Goal: Complete application form

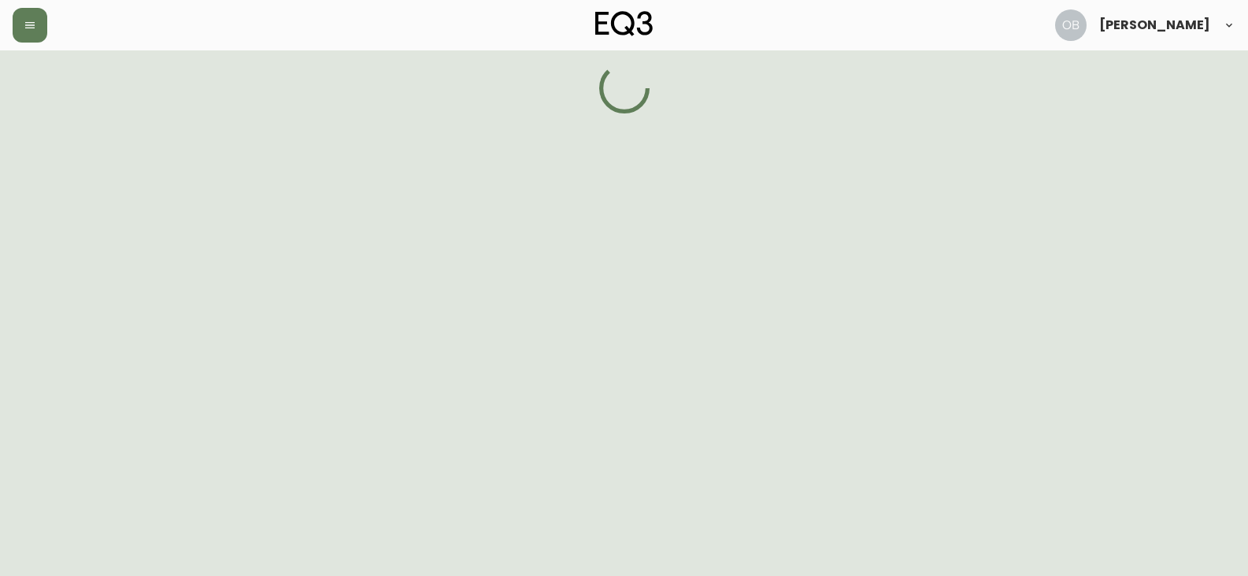
select select "ON"
select select "CA"
select select "CA_EN"
select select "Trade Show"
select select "Interior Designer"
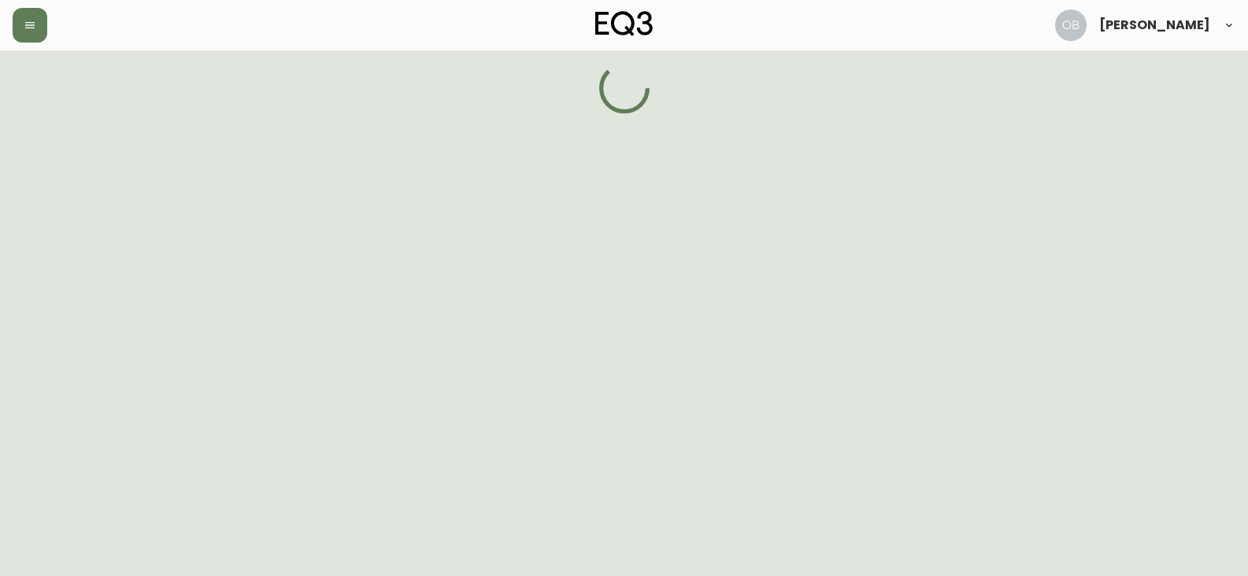
select select "false"
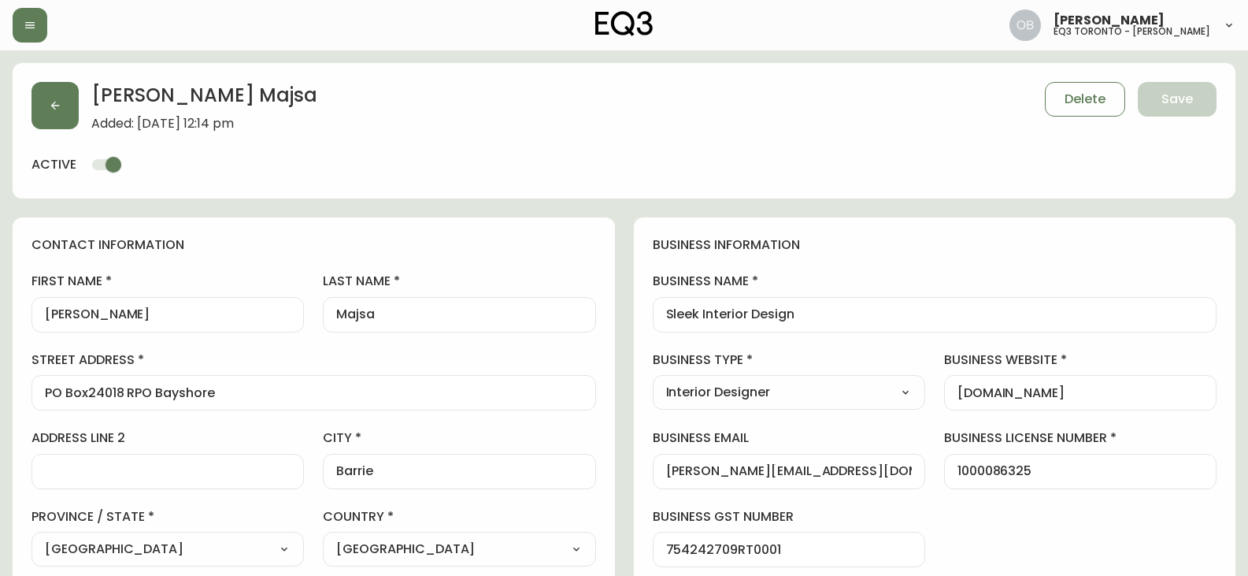
type input "EQ3 [GEOGRAPHIC_DATA] - [PERSON_NAME]"
select select "cjw10z96s008u6gs0ccm7hd19"
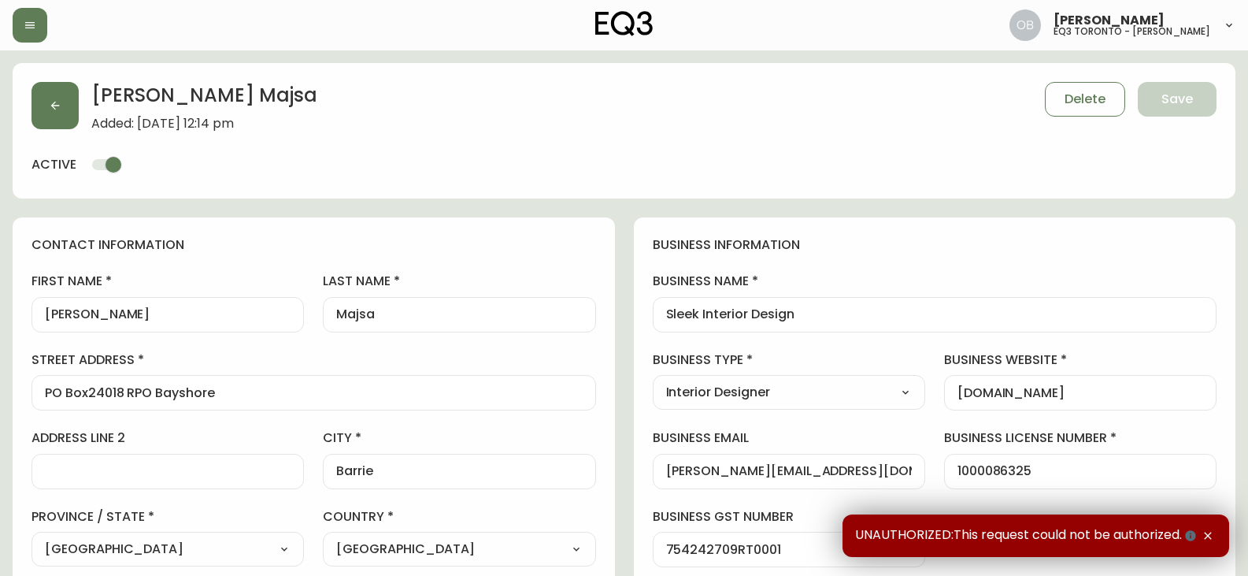
scroll to position [79, 0]
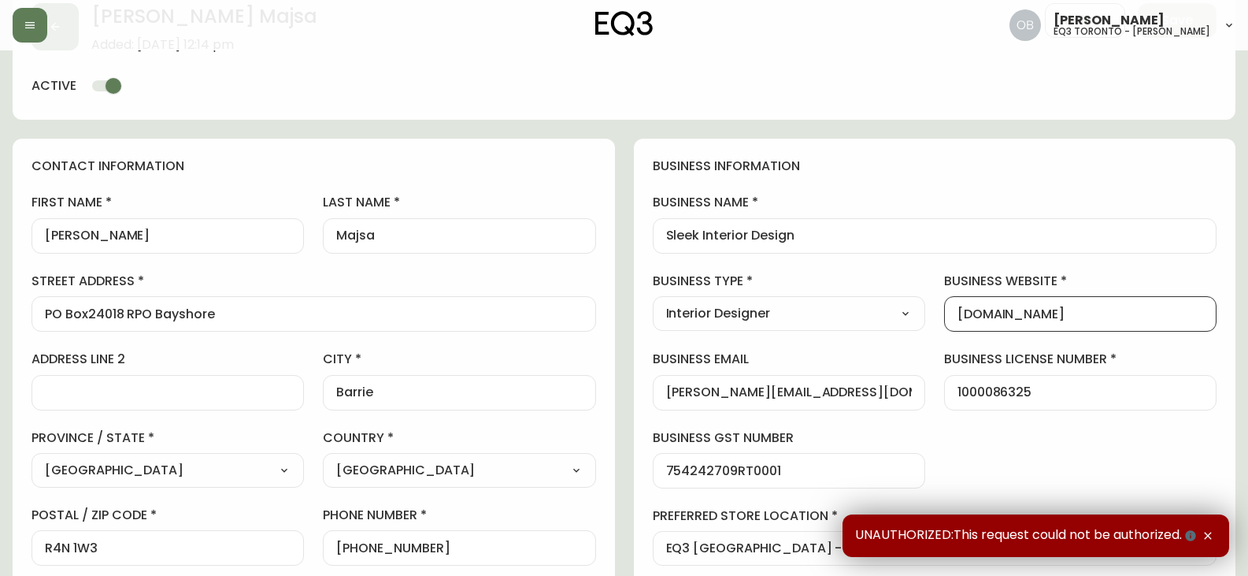
drag, startPoint x: 1146, startPoint y: 313, endPoint x: 860, endPoint y: 310, distance: 285.9
click at [849, 318] on div "business information business name Sleek Interior Design business type Interior…" at bounding box center [935, 401] width 602 height 524
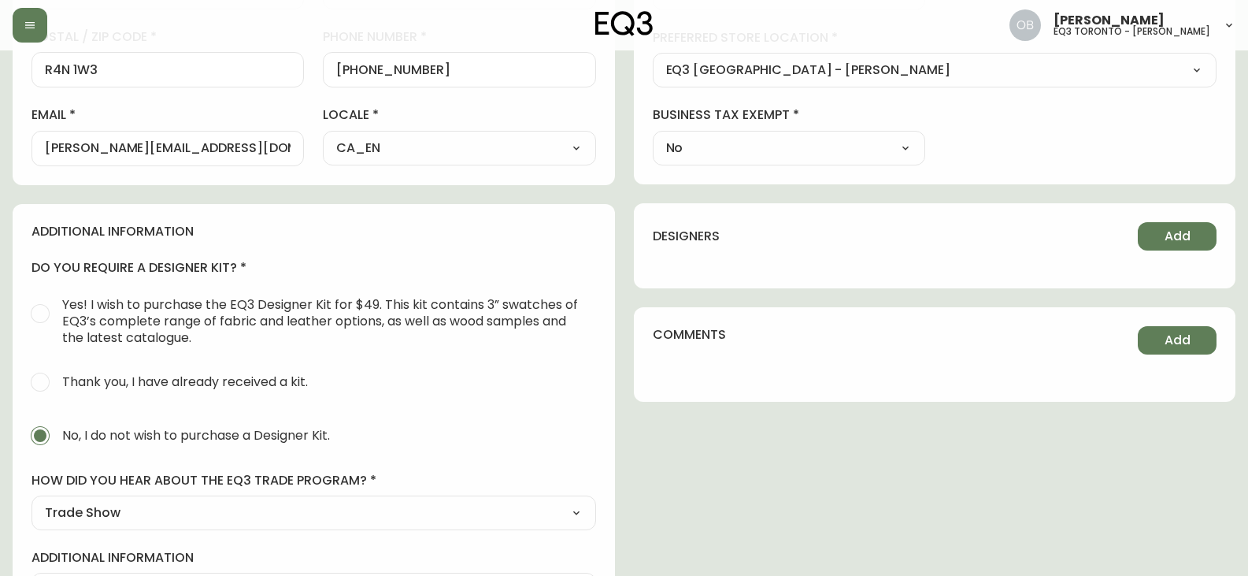
scroll to position [672, 0]
